Goal: Check status

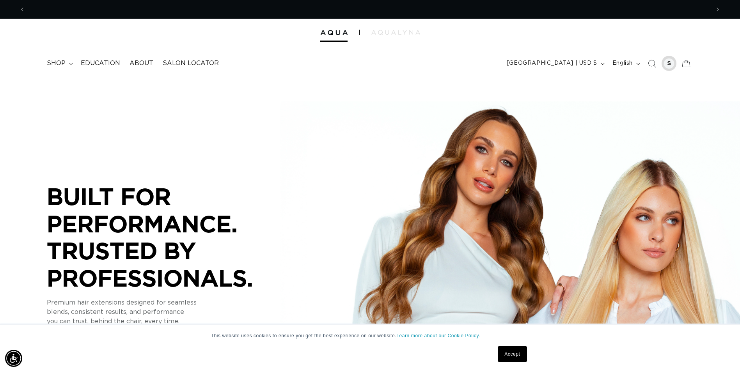
scroll to position [0, 685]
click at [670, 63] on div at bounding box center [669, 63] width 11 height 11
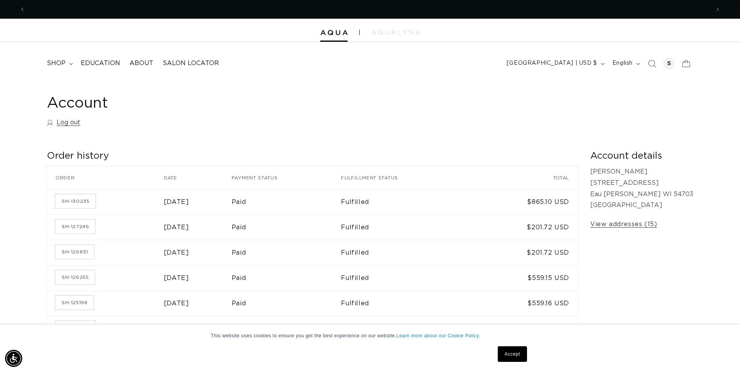
scroll to position [0, 685]
click at [69, 202] on link "SH-130235" at bounding box center [75, 201] width 40 height 14
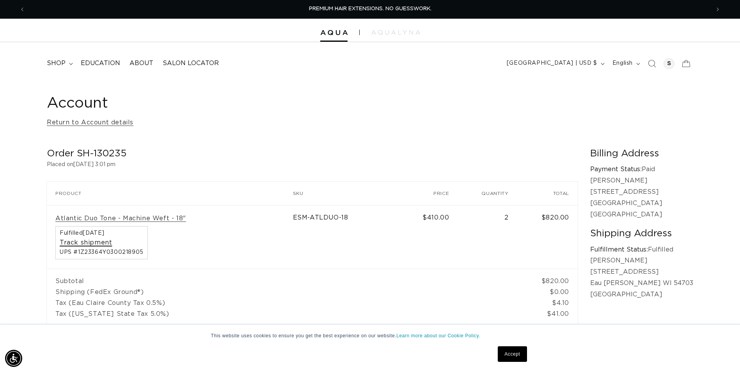
click at [82, 242] on link "Track shipment" at bounding box center [86, 243] width 52 height 8
